Goal: Check status: Check status

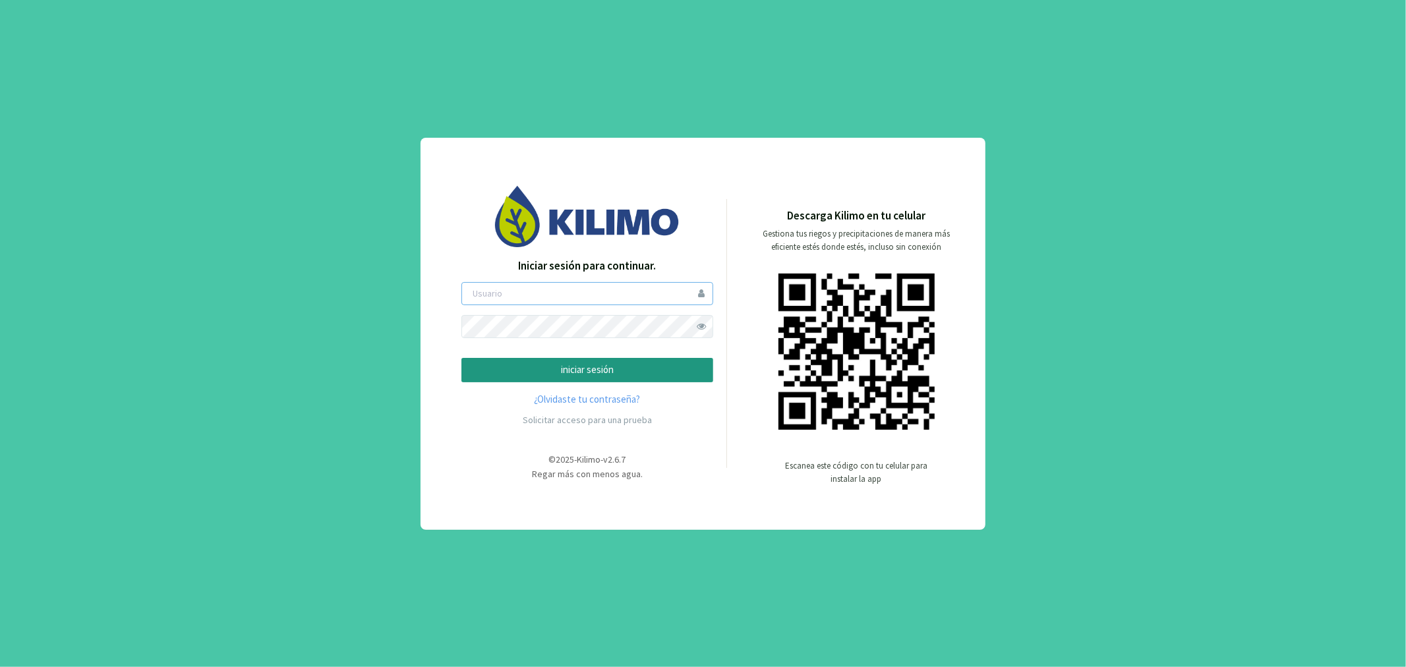
type input "jbisio"
click at [610, 370] on p "iniciar sesión" at bounding box center [587, 370] width 229 height 15
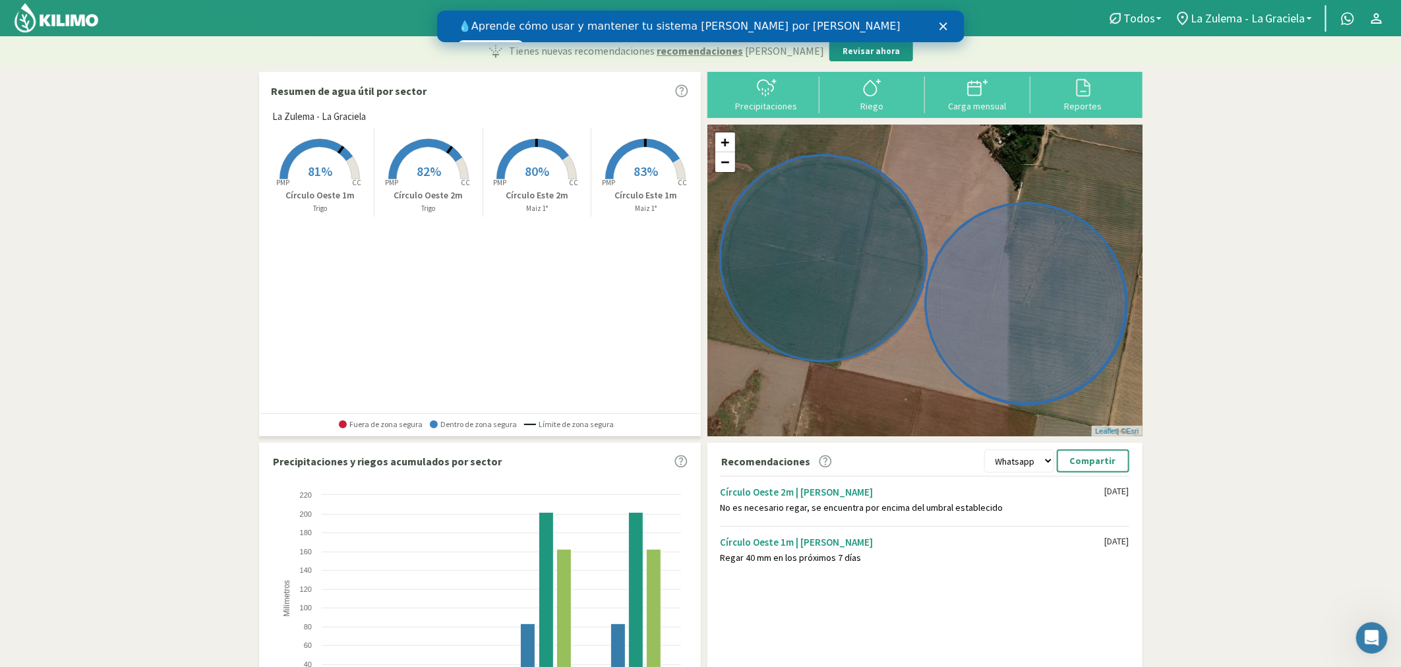
click at [941, 26] on icon "Cerrar" at bounding box center [943, 26] width 8 height 8
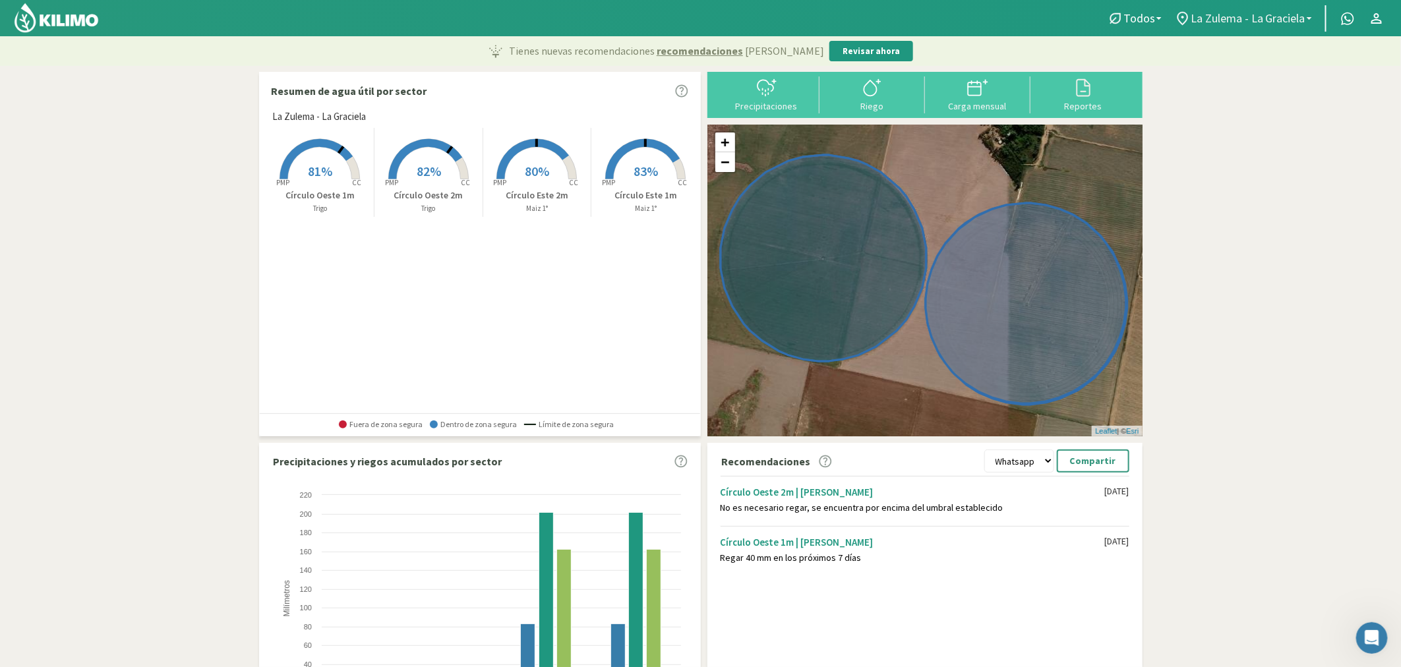
click at [1310, 16] on link "La Zulema - La Graciela" at bounding box center [1243, 18] width 150 height 25
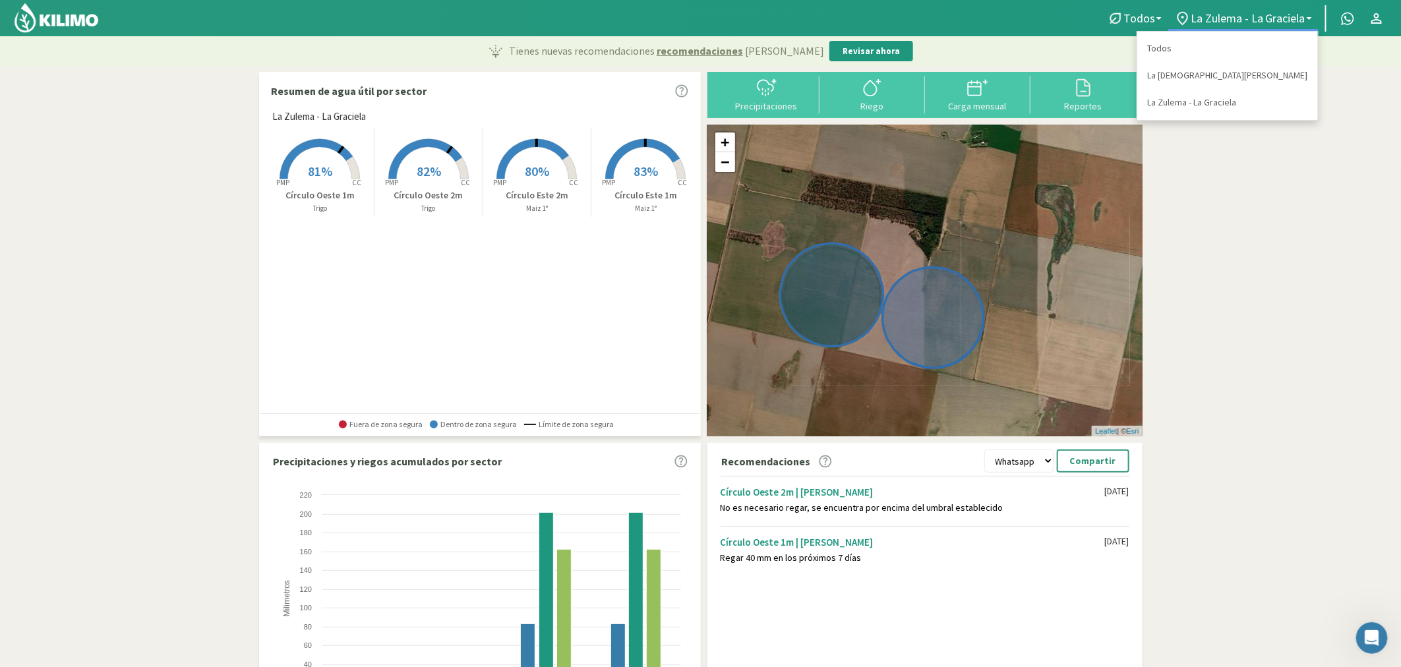
click at [311, 189] on p "Círculo Oeste 1m" at bounding box center [320, 196] width 108 height 14
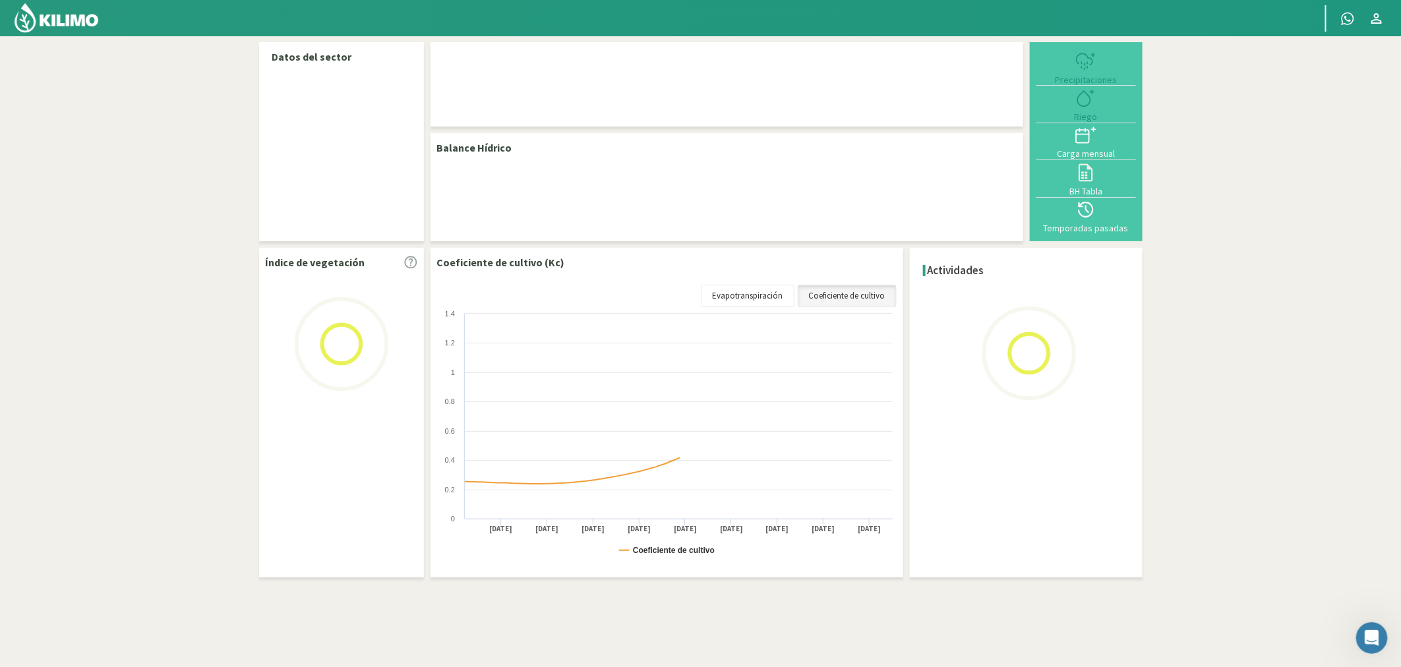
select select "1: Object"
select select "2: Object"
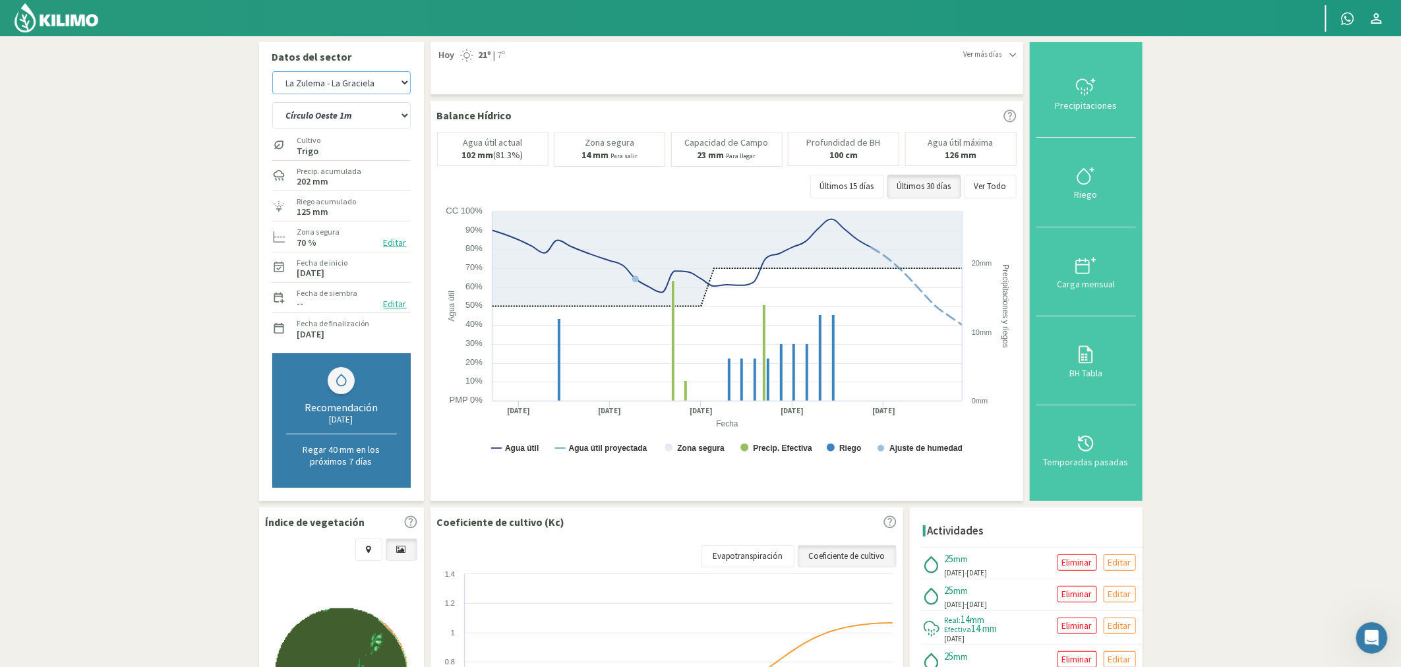
click at [393, 84] on select "La [DEMOGRAPHIC_DATA][PERSON_NAME]" at bounding box center [341, 82] width 138 height 23
click at [272, 71] on select "La [DEMOGRAPHIC_DATA][PERSON_NAME]" at bounding box center [341, 82] width 138 height 23
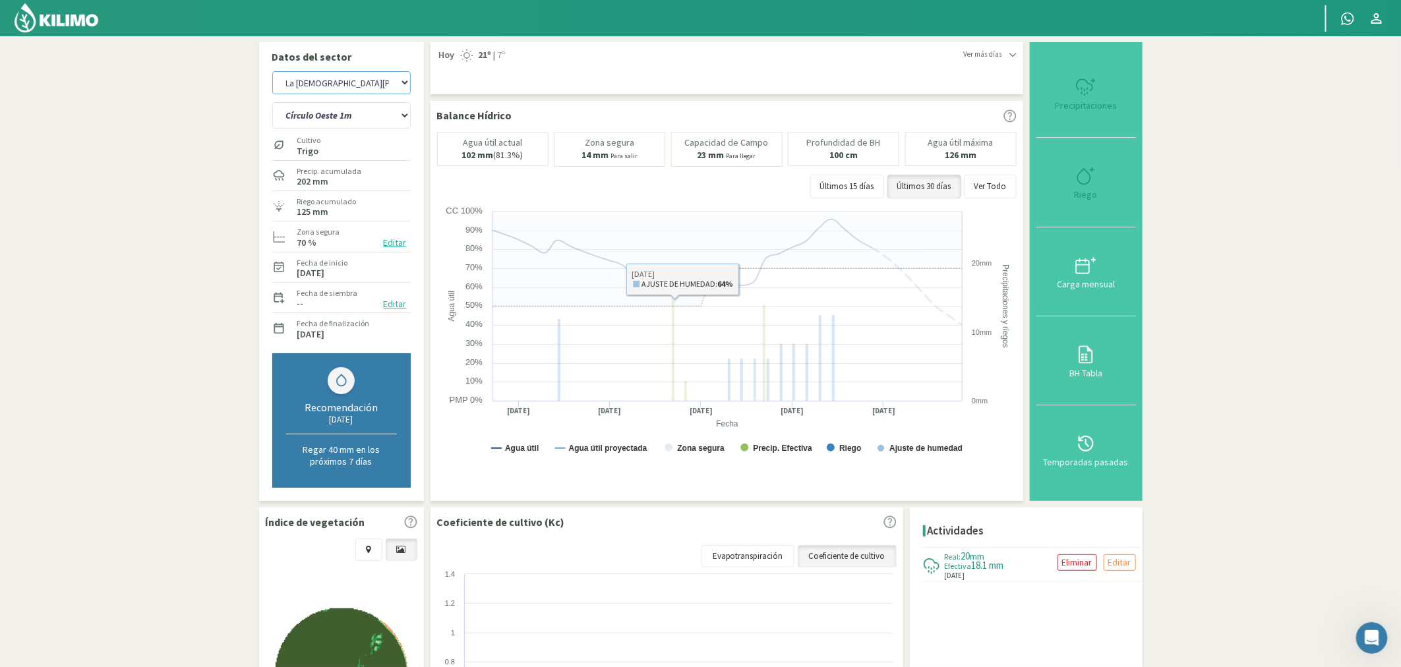
select select "2: Object"
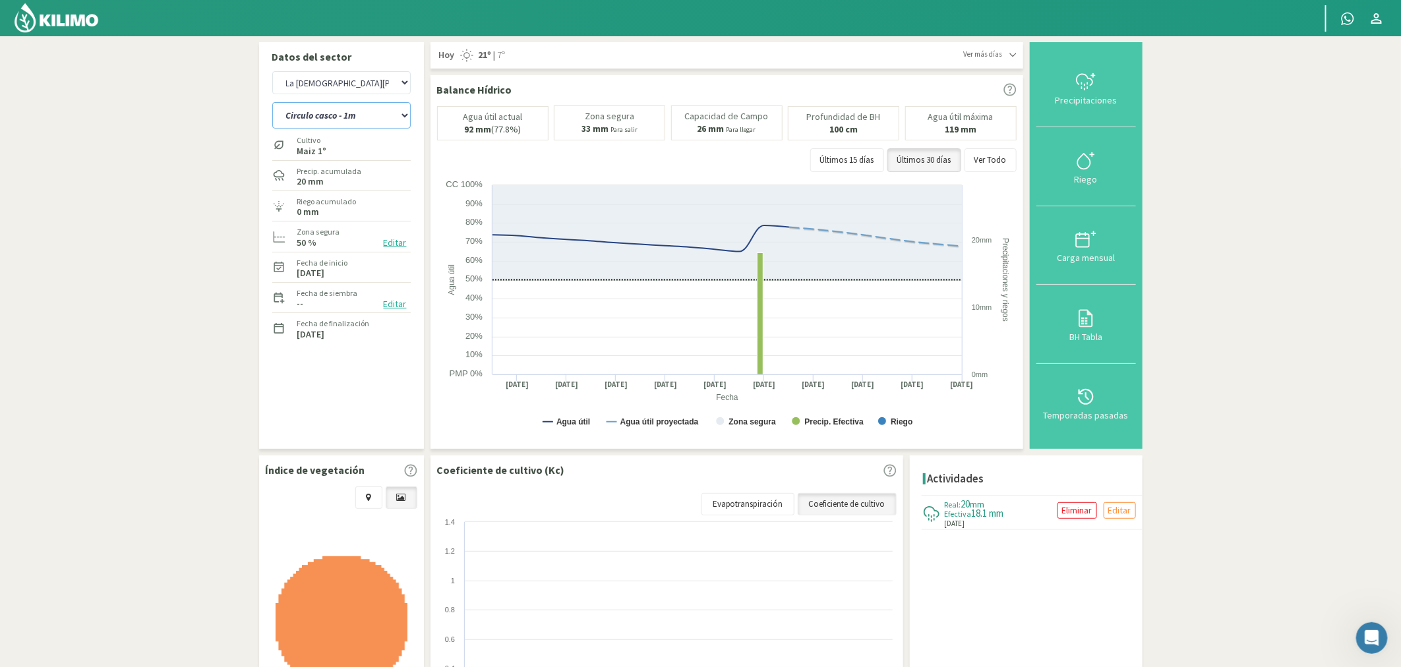
click at [355, 115] on select "Circulo casco - 1m Circulo casco - 2m Circulo chico 1 - 2m Circulo chico 2 - 1m…" at bounding box center [341, 115] width 138 height 26
click at [272, 102] on select "Circulo casco - 1m Circulo casco - 2m Circulo chico 1 - 2m Circulo chico 2 - 1m…" at bounding box center [341, 115] width 138 height 26
click at [351, 122] on select "Circulo casco - 1m Circulo casco - 2m Circulo chico 1 - 2m Circulo chico 2 - 1m…" at bounding box center [341, 115] width 138 height 26
select select "7: Object"
click at [272, 102] on select "Circulo casco - 1m Circulo casco - 2m Circulo chico 1 - 2m Circulo chico 2 - 1m…" at bounding box center [341, 115] width 138 height 26
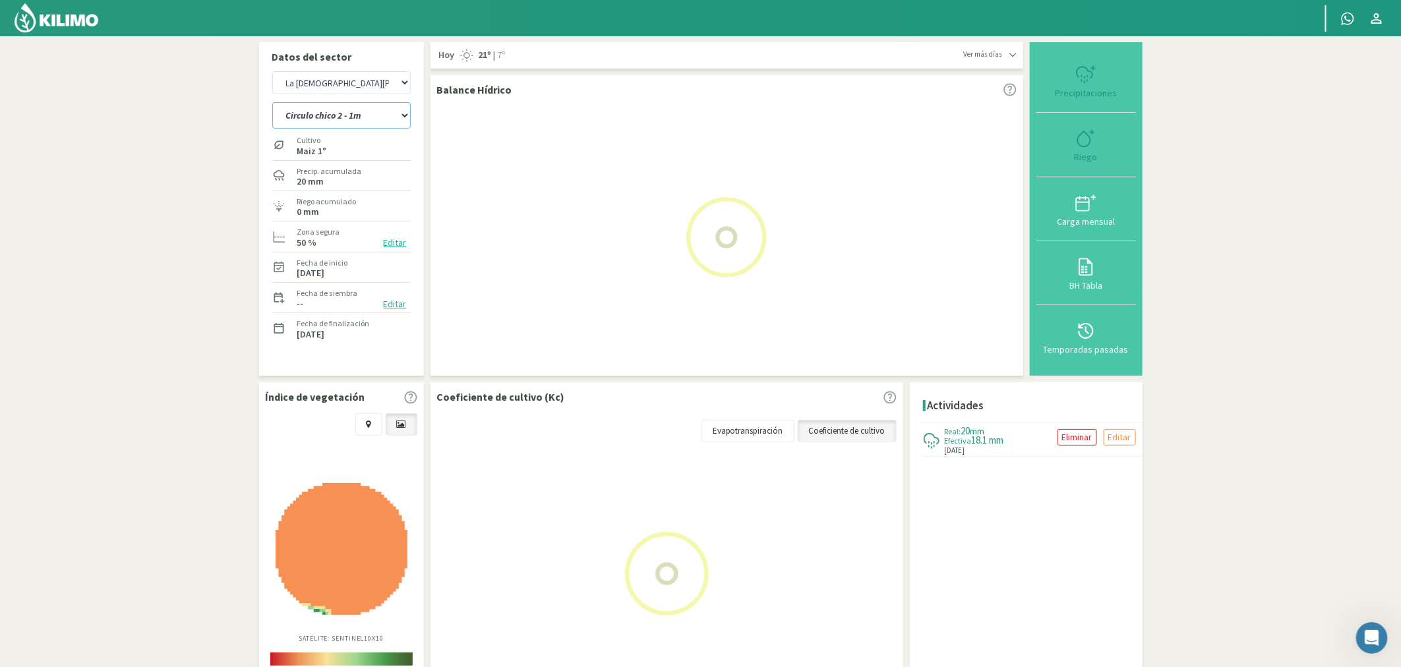
select select "4: Object"
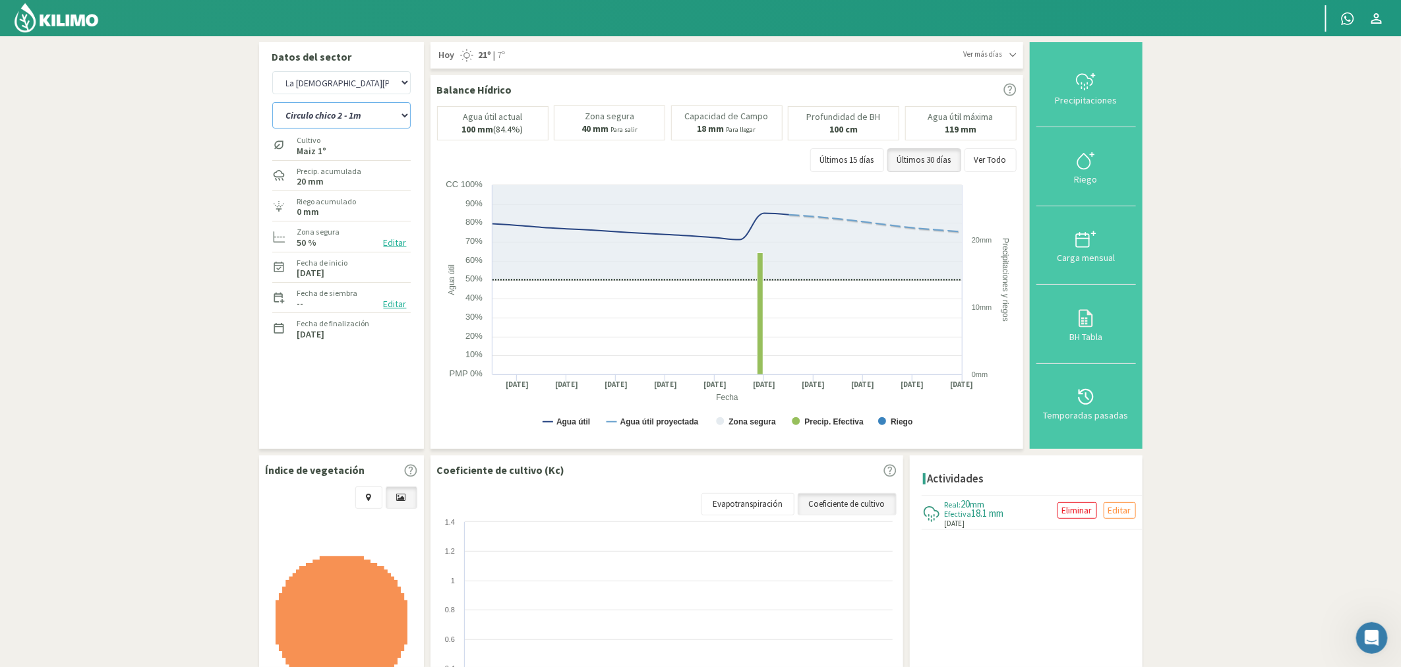
click at [345, 113] on select "Circulo casco - 1m Circulo casco - 2m Circulo chico 1 - 2m Circulo chico 2 - 1m…" at bounding box center [341, 115] width 138 height 26
select select "20: Object"
click at [272, 102] on select "Circulo casco - 1m Circulo casco - 2m Circulo chico 1 - 2m Circulo chico 2 - 1m…" at bounding box center [341, 115] width 138 height 26
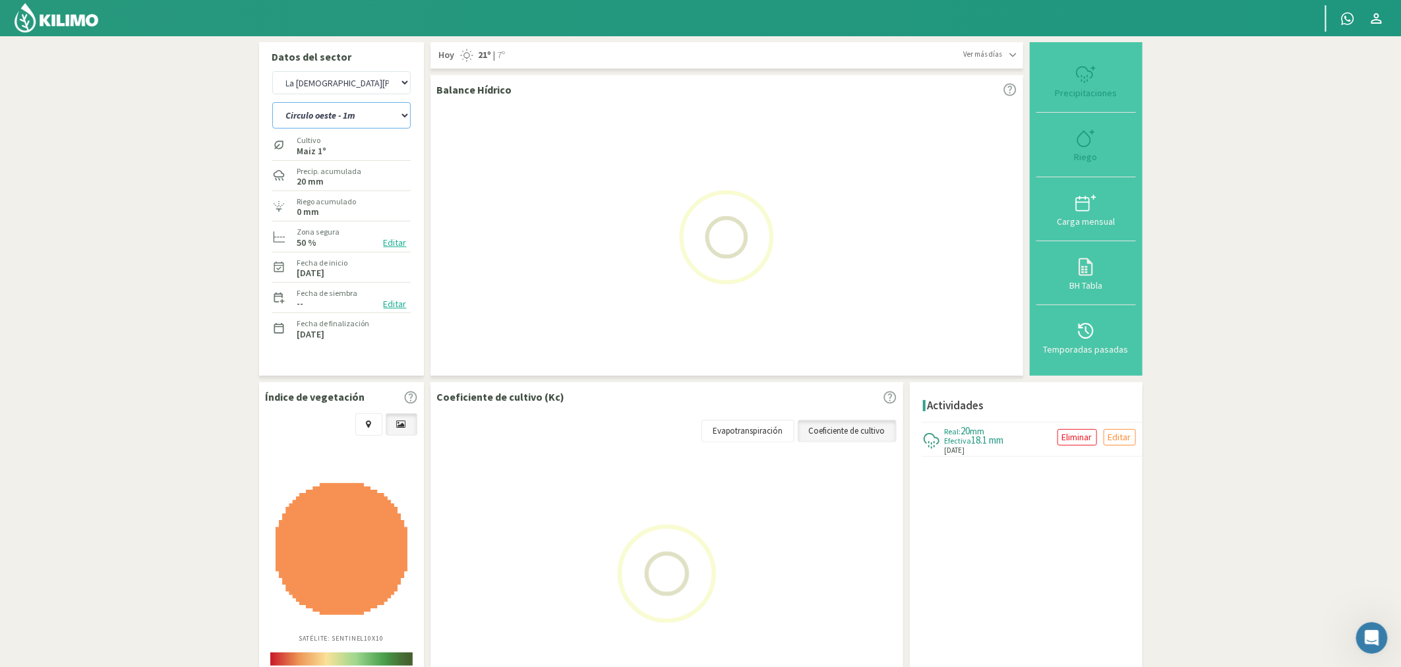
select select "6: Object"
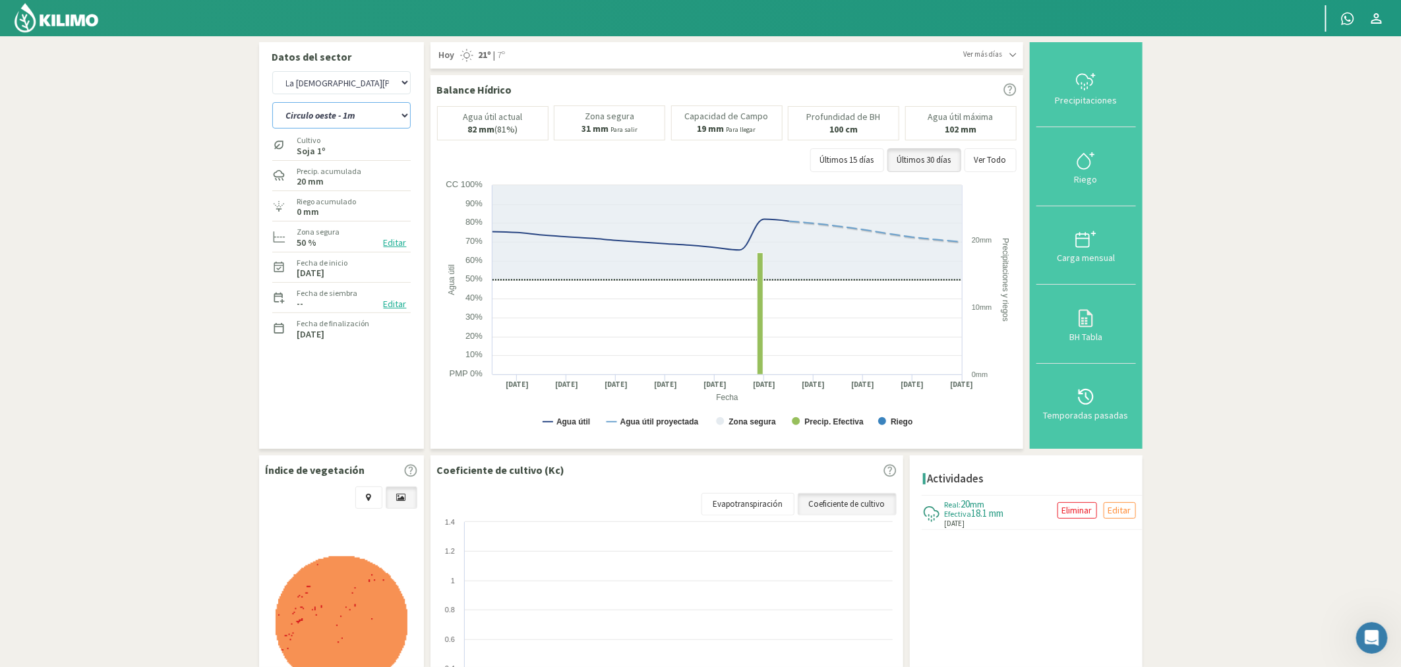
click at [331, 117] on select "Circulo casco - 1m Circulo casco - 2m Circulo chico 1 - 2m Circulo chico 2 - 1m…" at bounding box center [341, 115] width 138 height 26
select select "27: Object"
click at [272, 102] on select "Circulo casco - 1m Circulo casco - 2m Circulo chico 1 - 2m Circulo chico 2 - 1m…" at bounding box center [341, 115] width 138 height 26
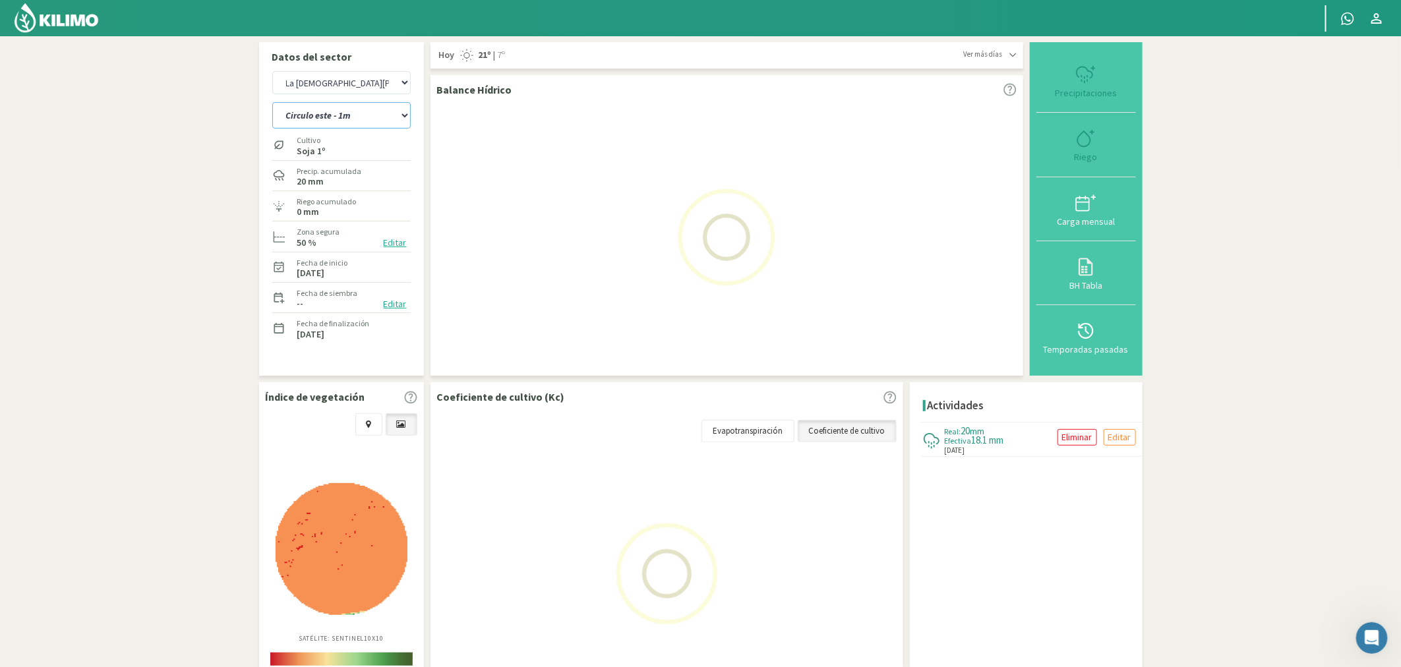
select select "8: Object"
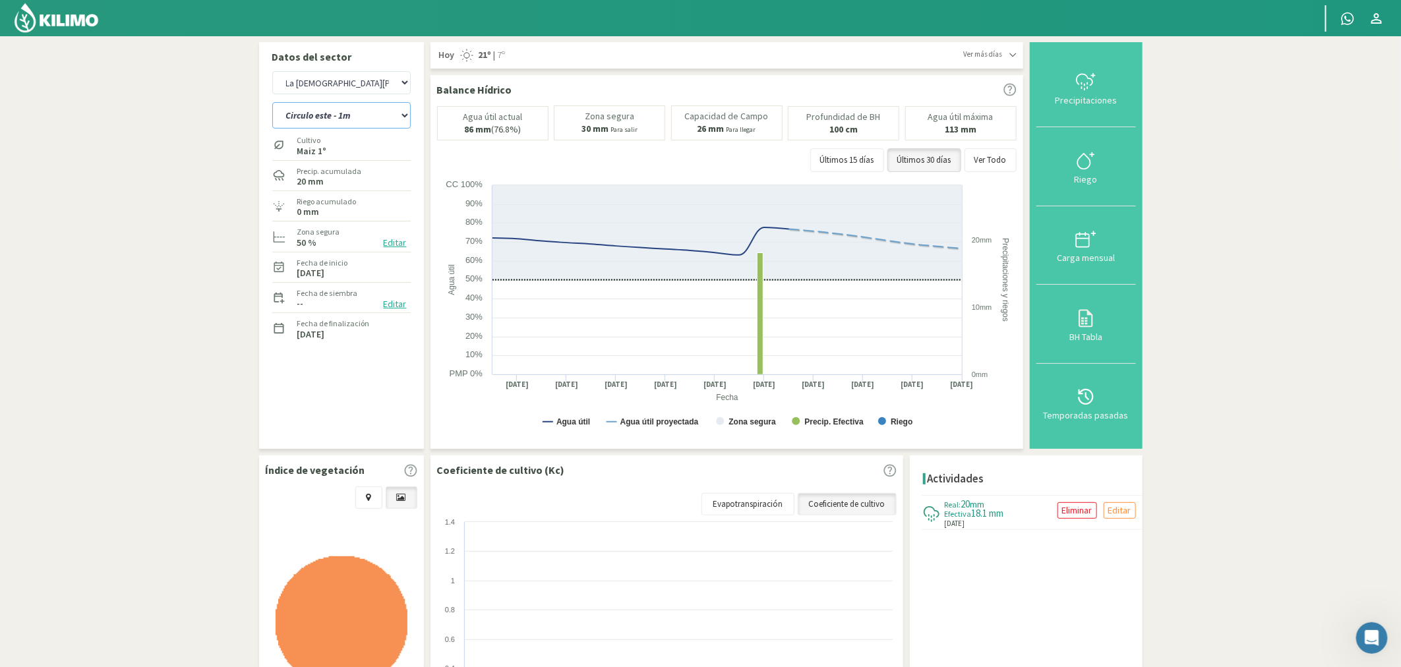
click at [363, 117] on select "Circulo casco - 1m Circulo casco - 2m Circulo chico 1 - 2m Circulo chico 2 - 1m…" at bounding box center [341, 115] width 138 height 26
click at [272, 102] on select "Circulo casco - 1m Circulo casco - 2m Circulo chico 1 - 2m Circulo chico 2 - 1m…" at bounding box center [341, 115] width 138 height 26
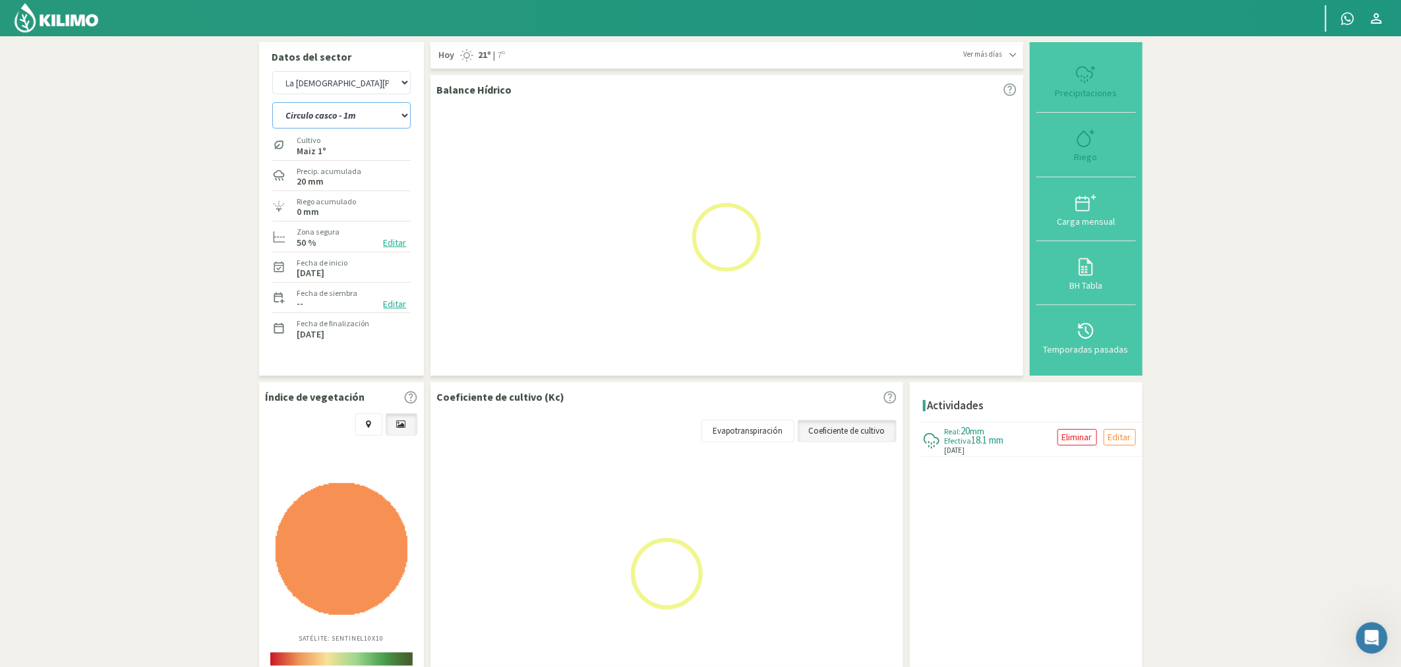
select select "36: Object"
select select "10: Object"
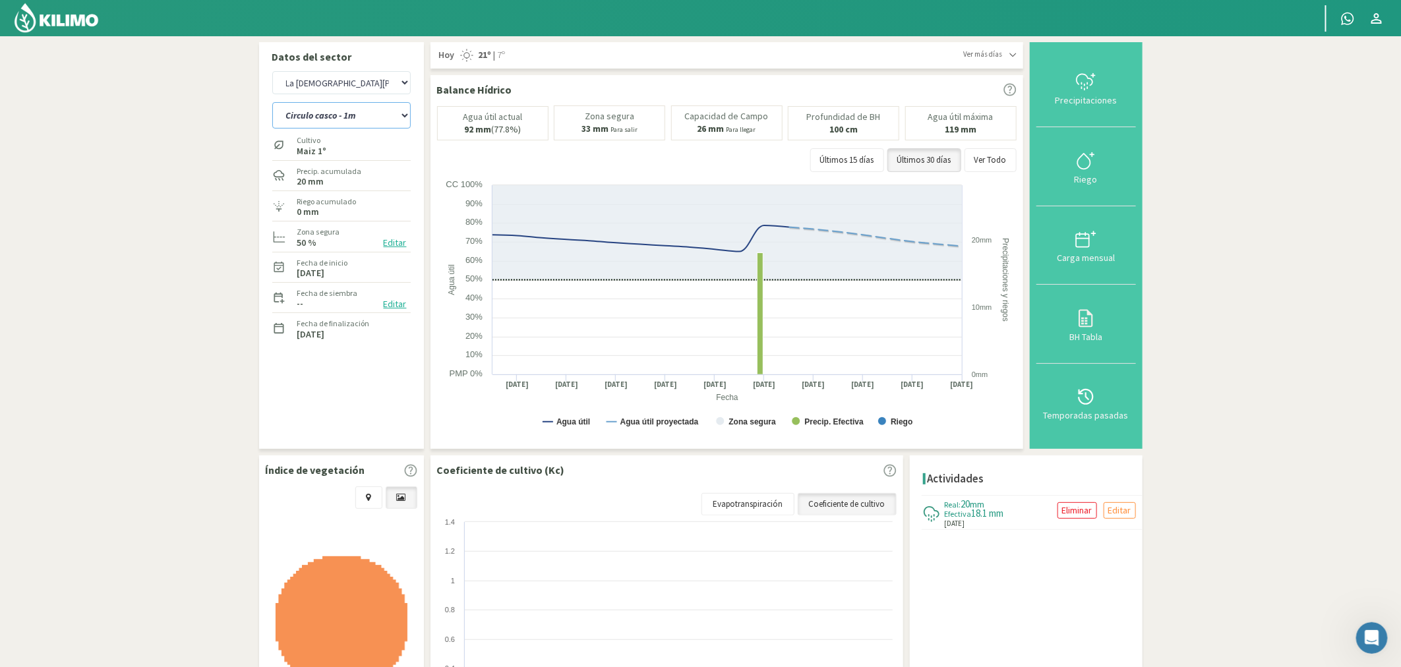
click at [340, 109] on select "Circulo casco - 1m Circulo casco - 2m Circulo chico 1 - 2m Circulo chico 2 - 1m…" at bounding box center [341, 115] width 138 height 26
click at [272, 102] on select "Circulo casco - 1m Circulo casco - 2m Circulo chico 1 - 2m Circulo chico 2 - 1m…" at bounding box center [341, 115] width 138 height 26
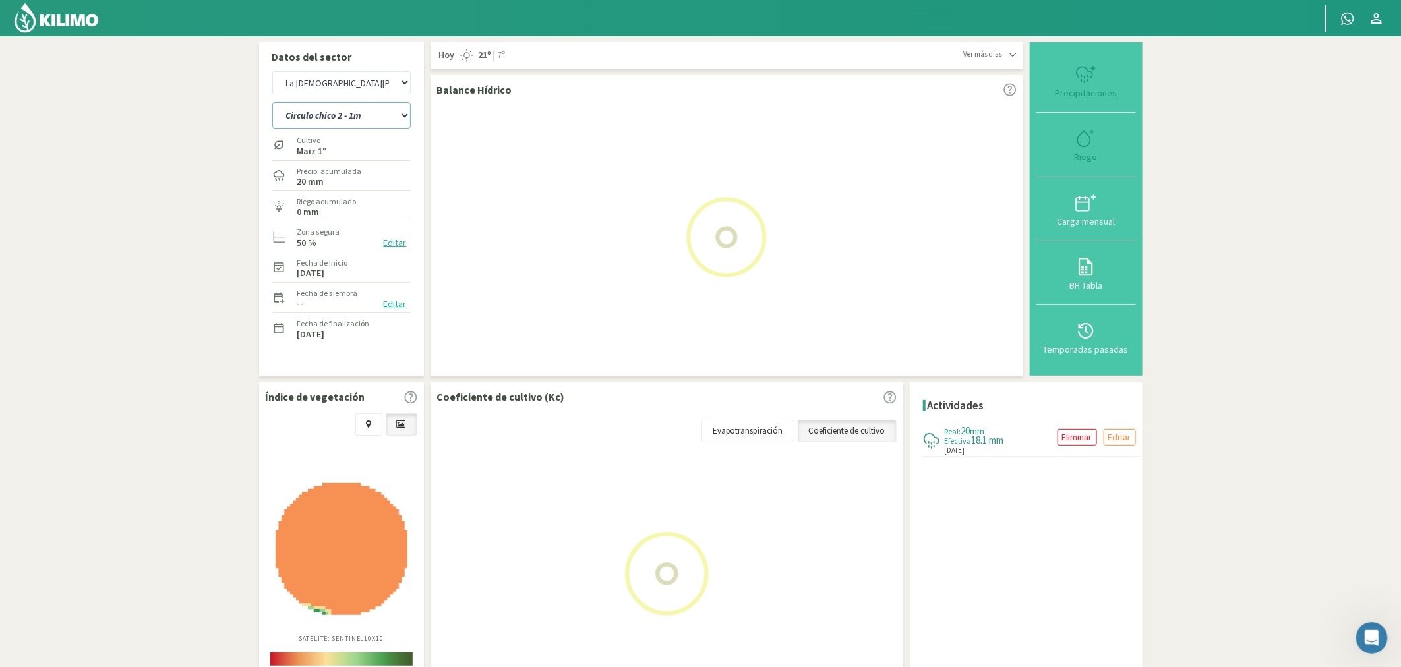
select select "40: Object"
select select "12: Object"
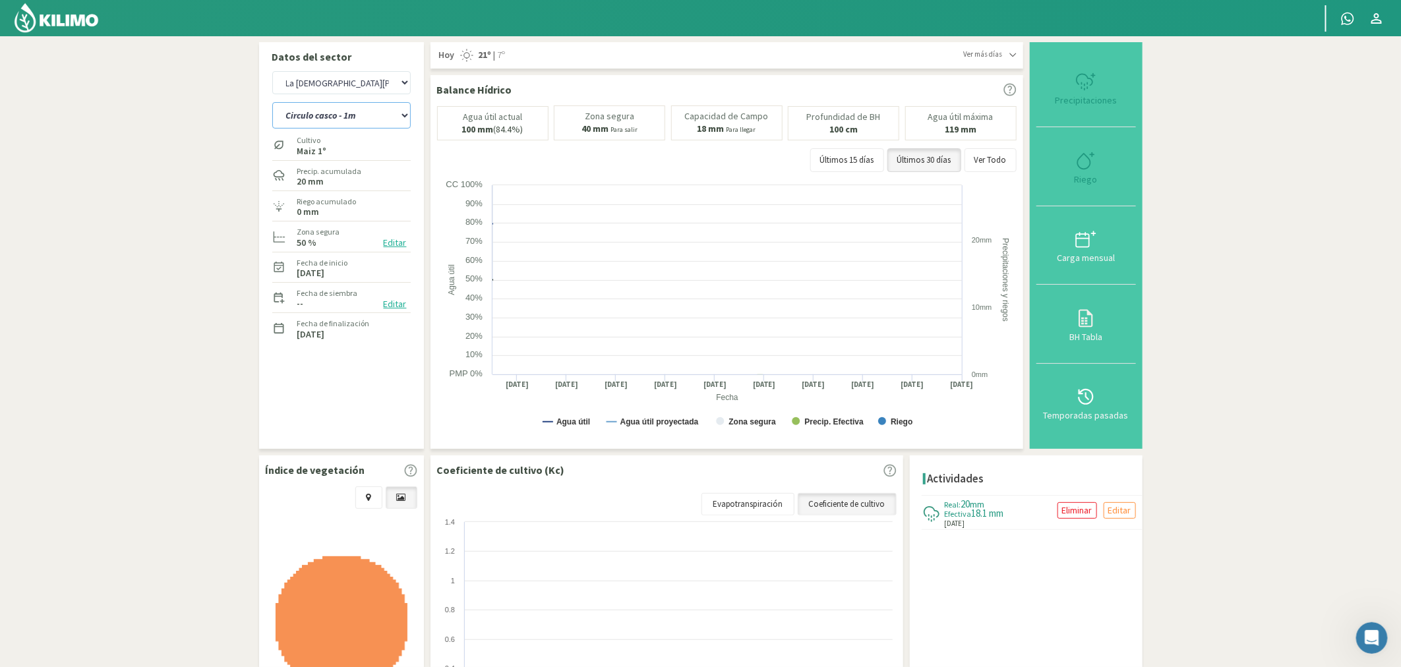
select select "52: Object"
